Goal: Information Seeking & Learning: Learn about a topic

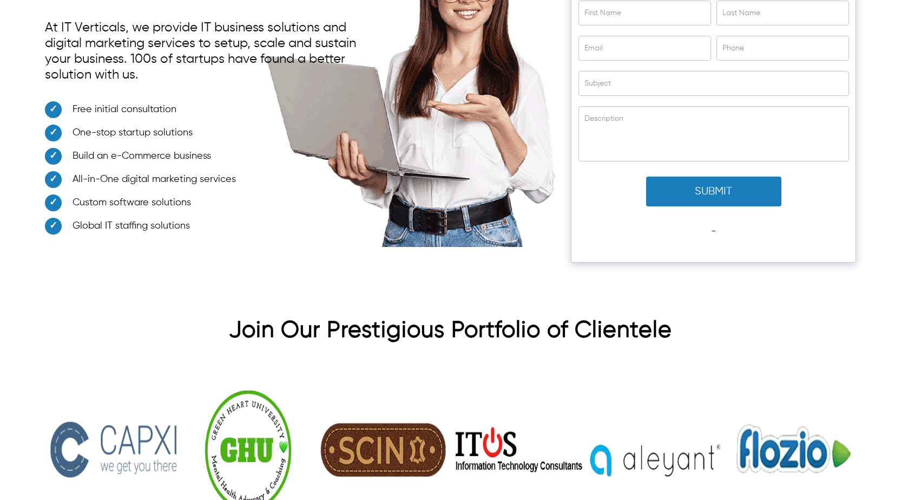
scroll to position [3504, 0]
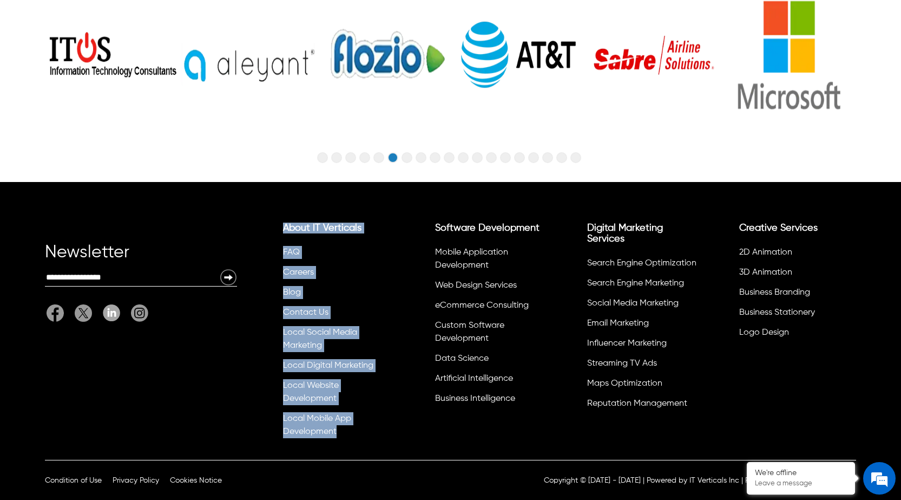
drag, startPoint x: 262, startPoint y: 229, endPoint x: 379, endPoint y: 456, distance: 255.4
click at [379, 456] on div "Newsletter Email: About IT Verticals FAQ Careers Blog Contact Us Local Social M…" at bounding box center [450, 321] width 901 height 278
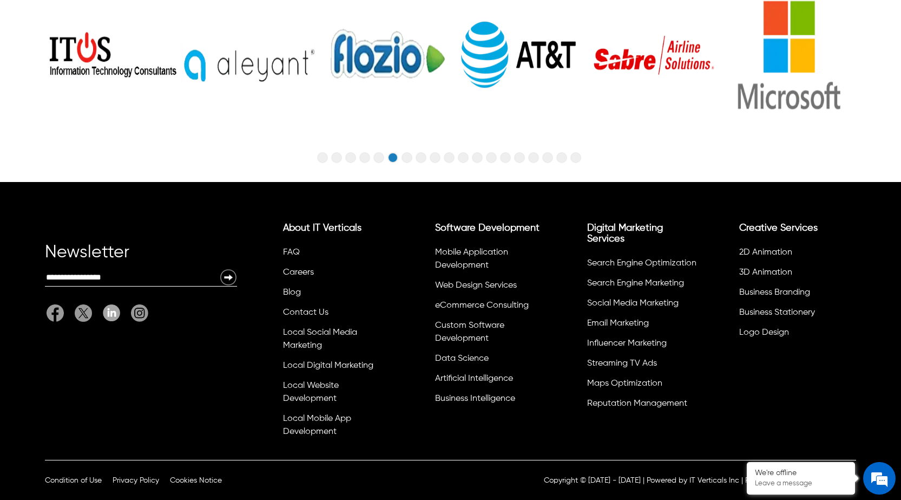
click at [124, 390] on div "Newsletter Email: About IT Verticals FAQ Careers Blog Contact Us Local Social M…" at bounding box center [450, 321] width 901 height 278
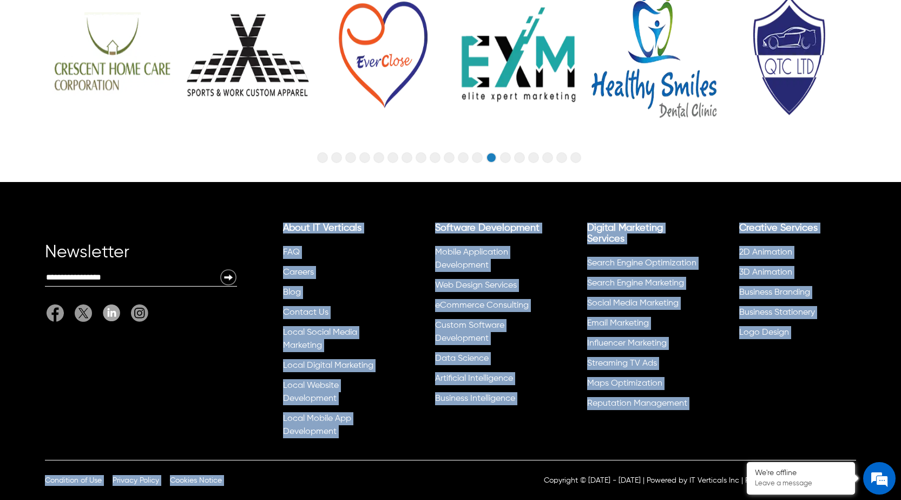
drag, startPoint x: 272, startPoint y: 222, endPoint x: 408, endPoint y: 476, distance: 287.9
click at [408, 476] on footer "Newsletter Email: About IT Verticals FAQ Careers Blog Contact Us Local Social M…" at bounding box center [450, 341] width 901 height 319
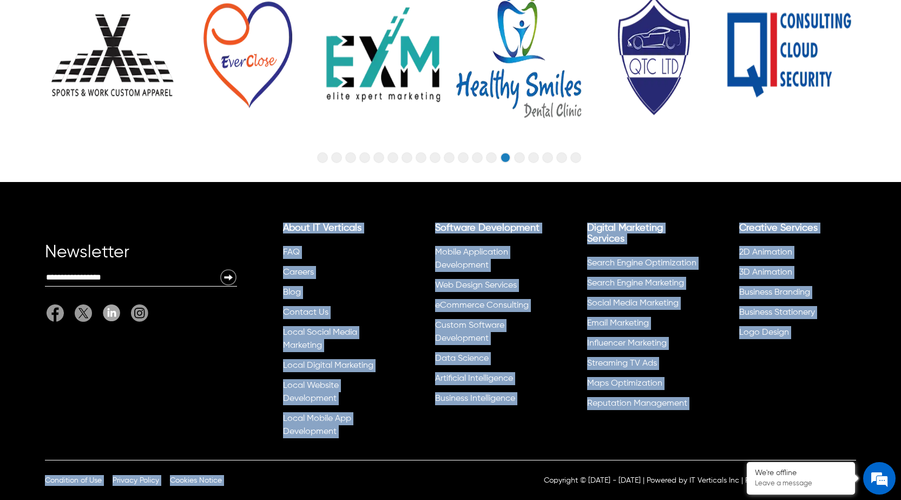
click at [389, 419] on li "Local Mobile App Development" at bounding box center [337, 426] width 113 height 33
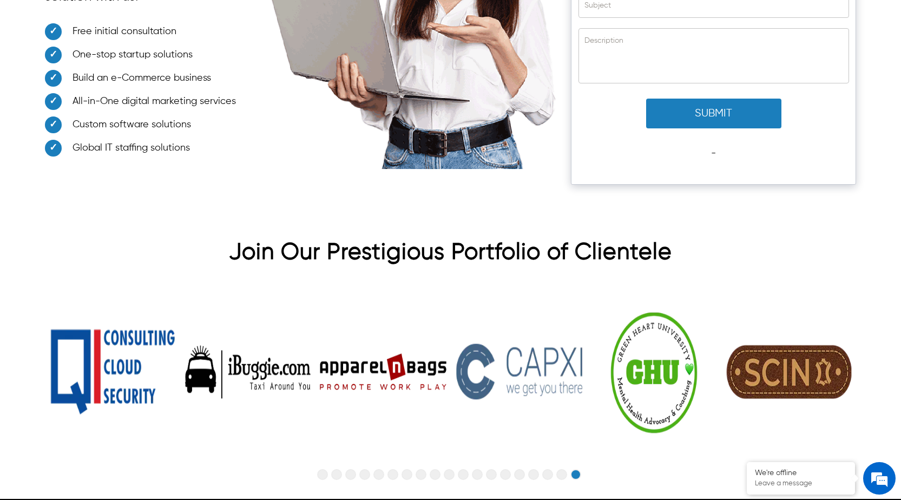
scroll to position [3192, 0]
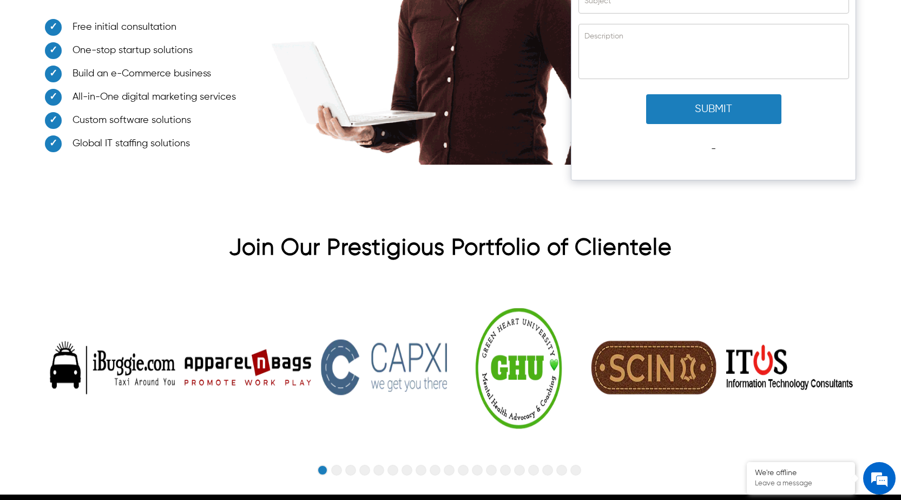
click at [342, 364] on img at bounding box center [383, 367] width 134 height 168
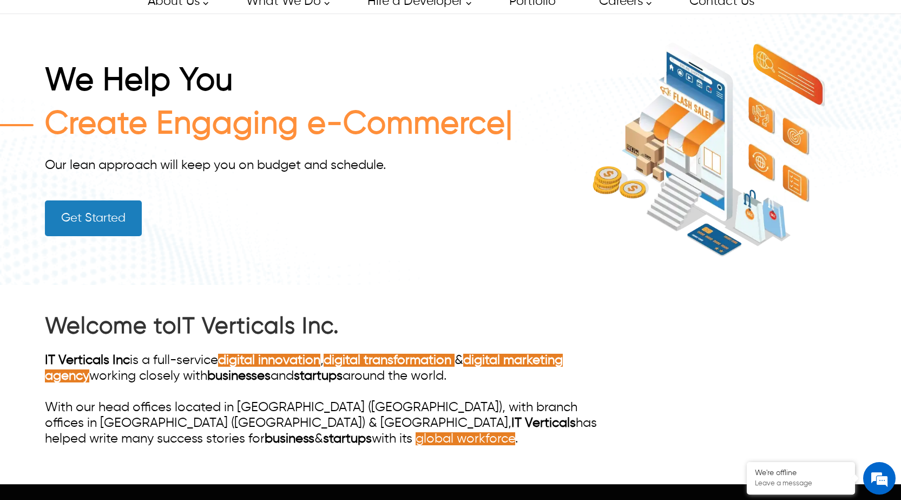
scroll to position [0, 0]
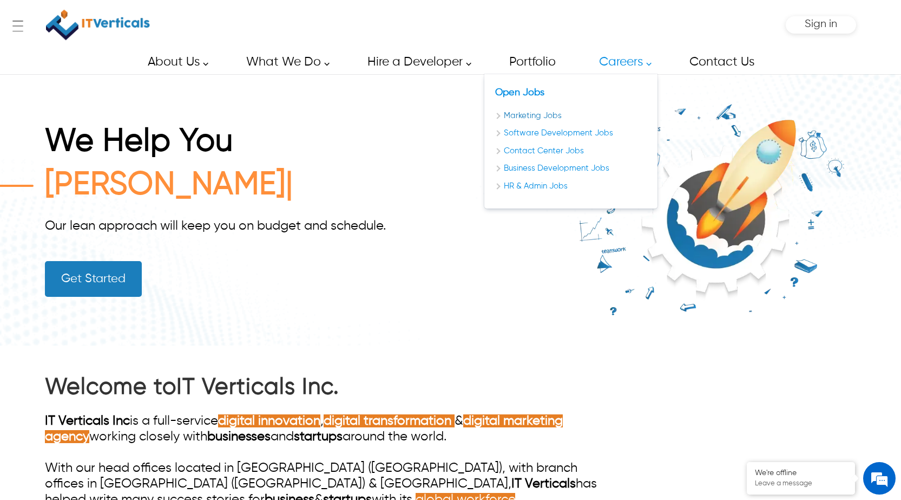
click at [521, 111] on link "Marketing Jobs" at bounding box center [571, 116] width 152 height 12
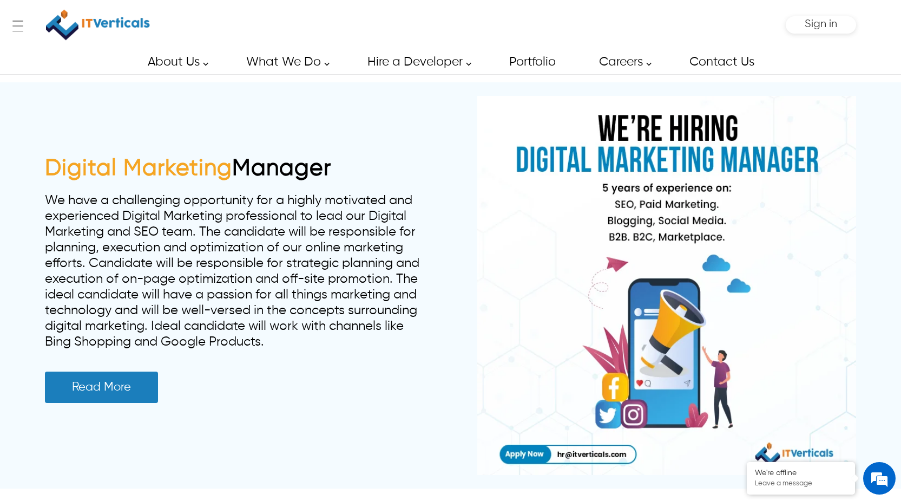
click at [32, 223] on div "Digital Marketing Manager We have a challenging opportunity for a highly motiva…" at bounding box center [450, 285] width 901 height 406
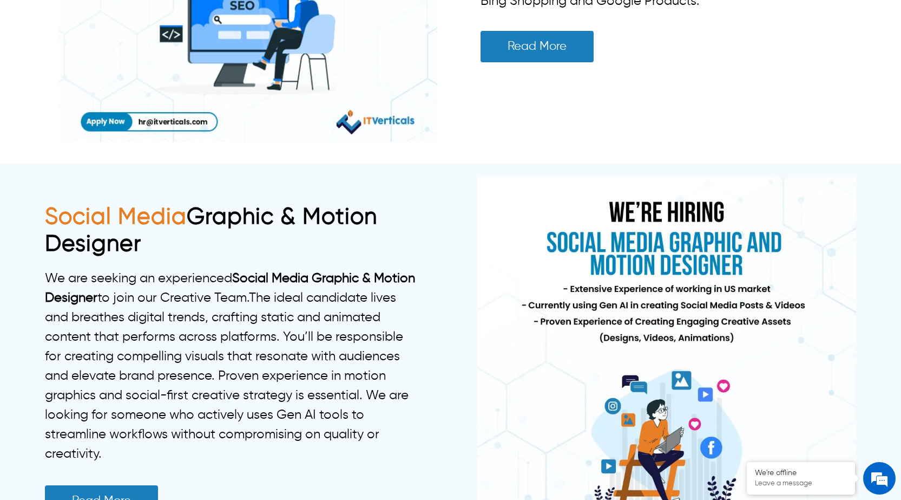
scroll to position [3320, 0]
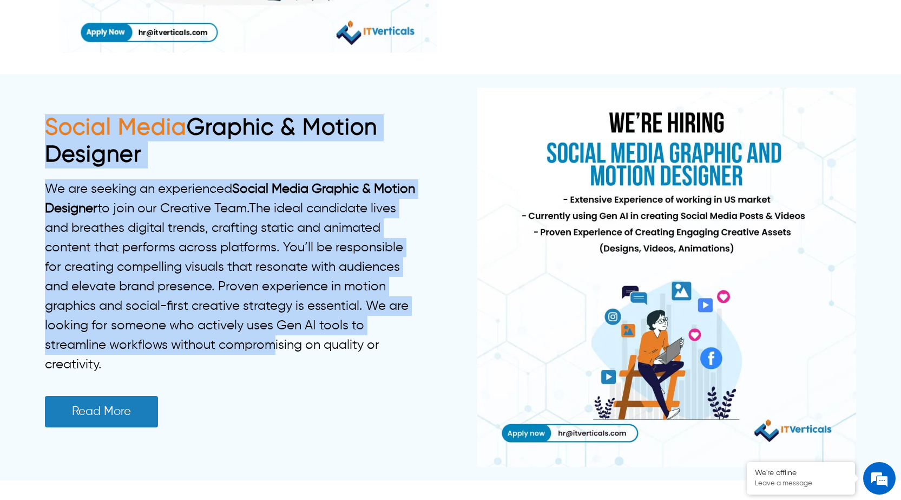
drag, startPoint x: 31, startPoint y: 131, endPoint x: 262, endPoint y: 337, distance: 309.4
click at [262, 337] on p "We are seeking an experienced Social Media Graphic & Motion Designer to join ou…" at bounding box center [233, 276] width 376 height 195
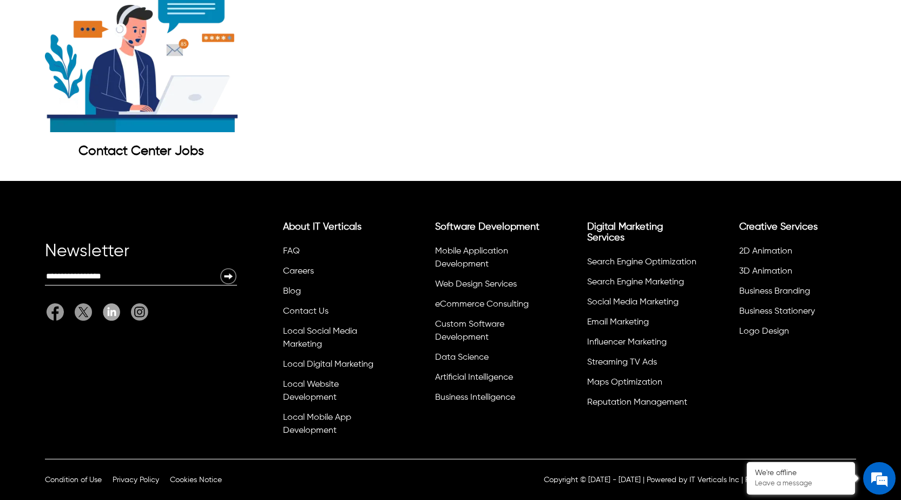
scroll to position [5751, 0]
